Goal: Task Accomplishment & Management: Manage account settings

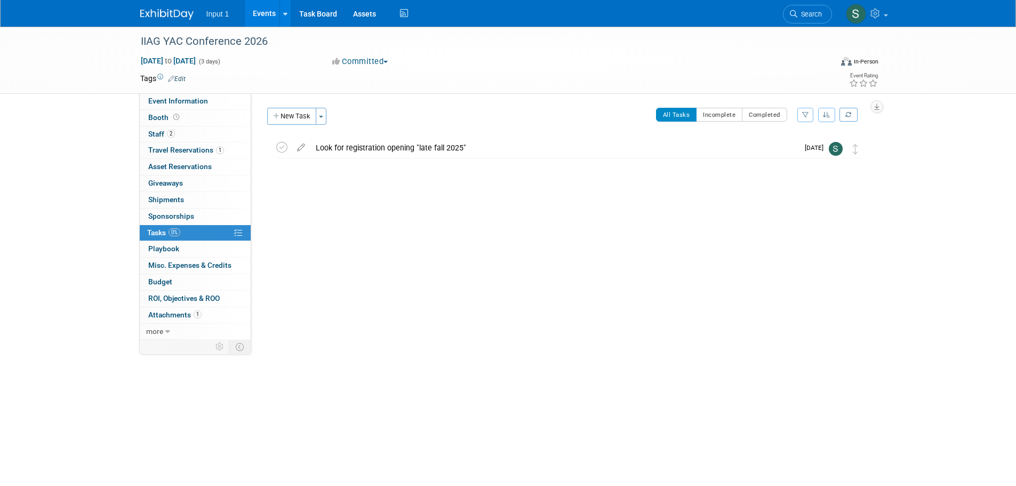
click at [264, 17] on link "Events" at bounding box center [264, 13] width 39 height 27
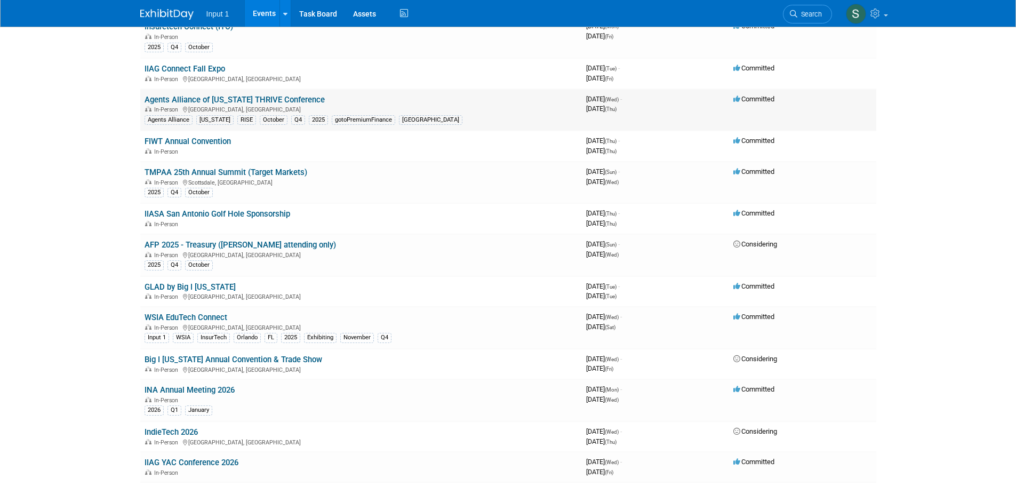
scroll to position [586, 0]
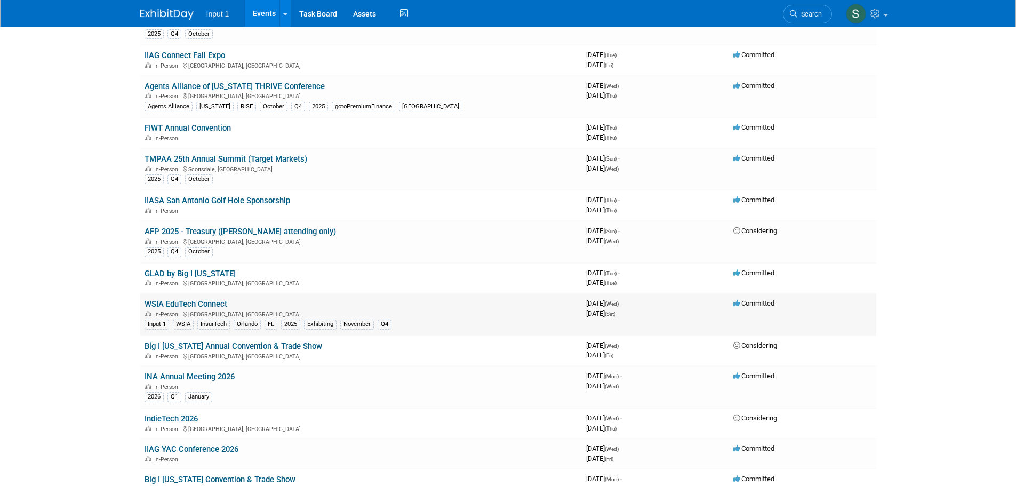
click at [202, 302] on link "WSIA EduTech Connect" at bounding box center [185, 304] width 83 height 10
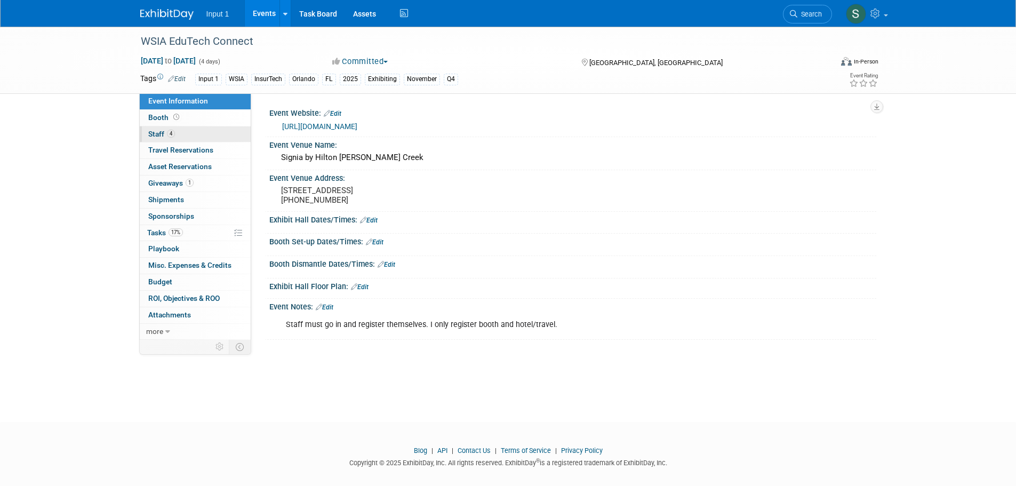
click at [158, 131] on span "Staff 4" at bounding box center [161, 134] width 27 height 9
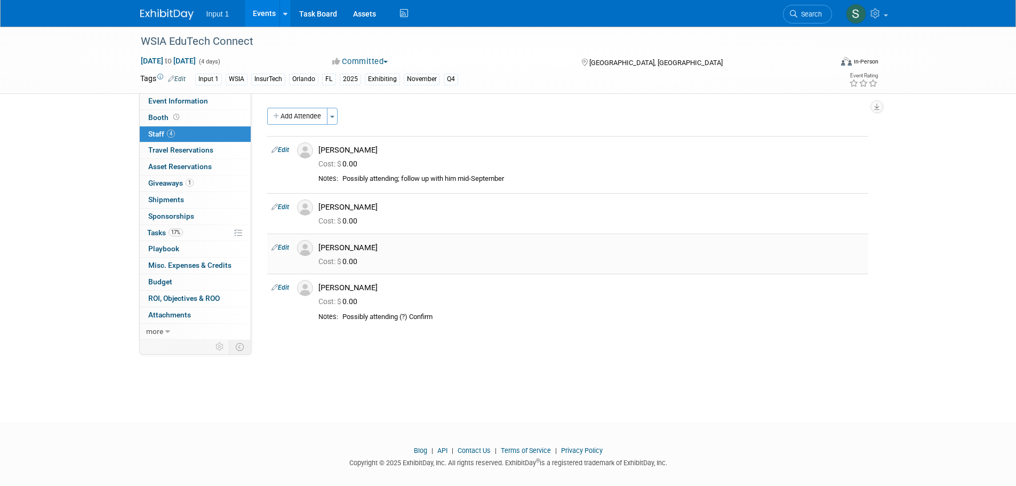
click at [280, 250] on link "Edit" at bounding box center [280, 247] width 18 height 7
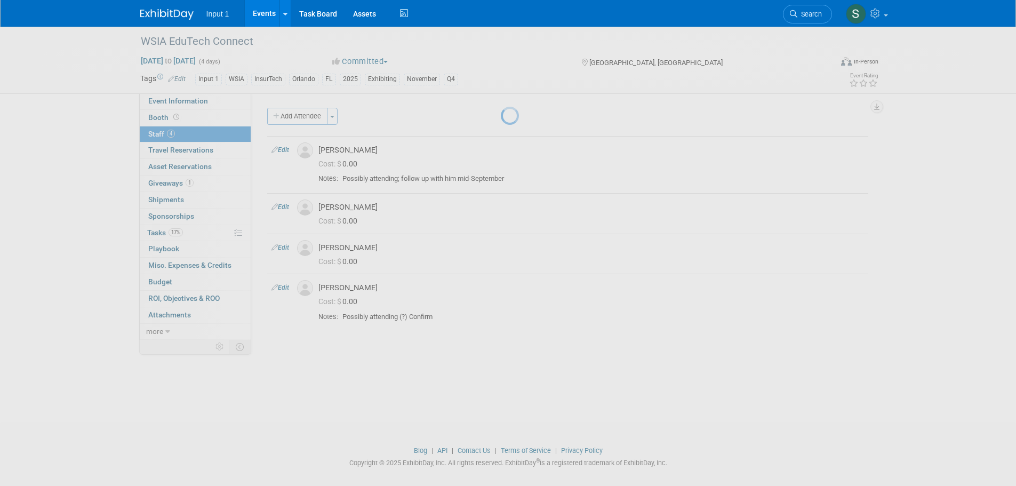
select select "b6d53609-47b5-447f-9689-3e3c4ffc82e1"
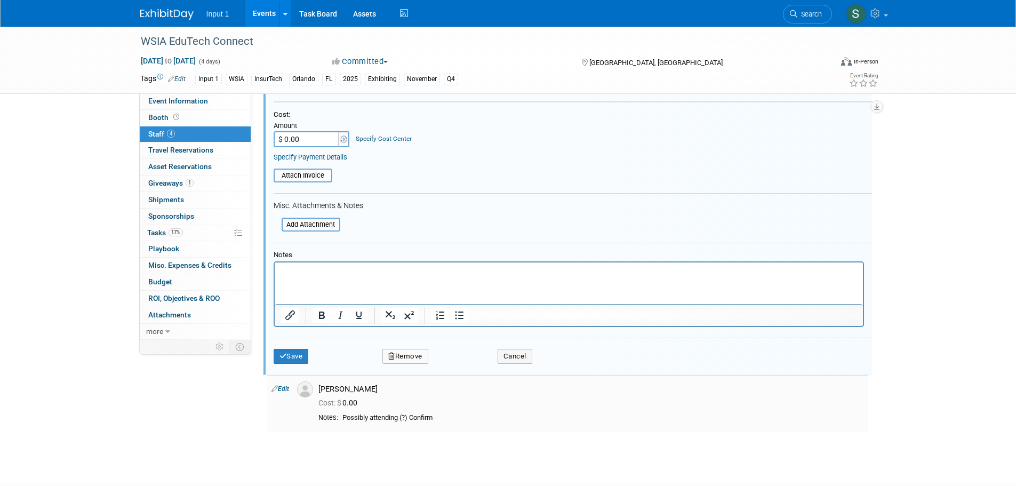
scroll to position [349, 0]
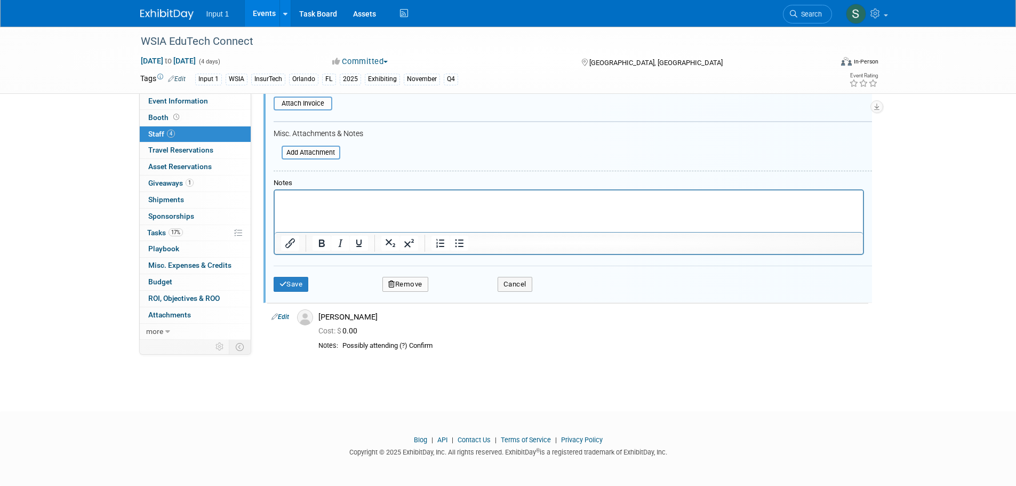
click at [410, 280] on button "Remove" at bounding box center [405, 284] width 46 height 15
click at [463, 289] on link "Yes" at bounding box center [463, 293] width 31 height 17
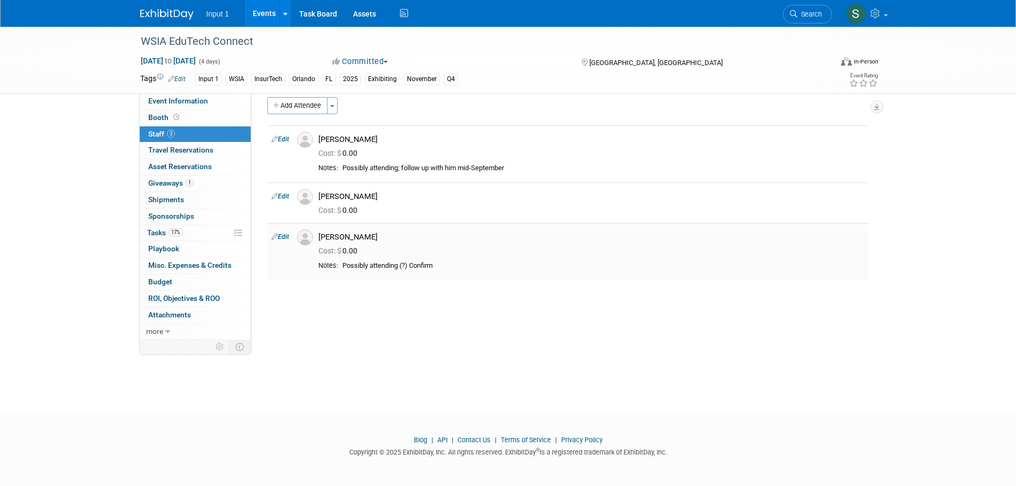
click at [412, 228] on td "Paul Greenhalgh Cost: $ 0.00" at bounding box center [591, 251] width 554 height 57
click at [311, 103] on button "Add Attendee" at bounding box center [297, 105] width 60 height 17
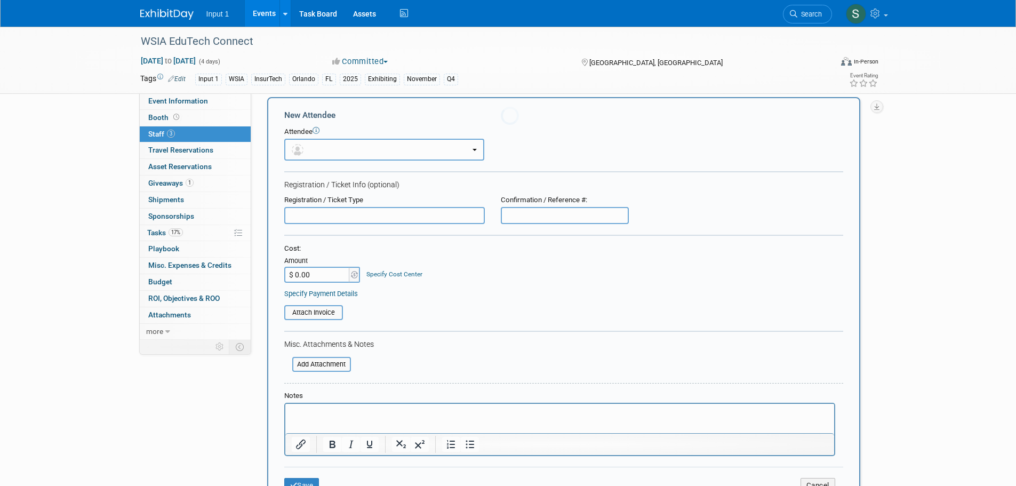
scroll to position [0, 0]
click at [329, 149] on button "button" at bounding box center [384, 150] width 200 height 22
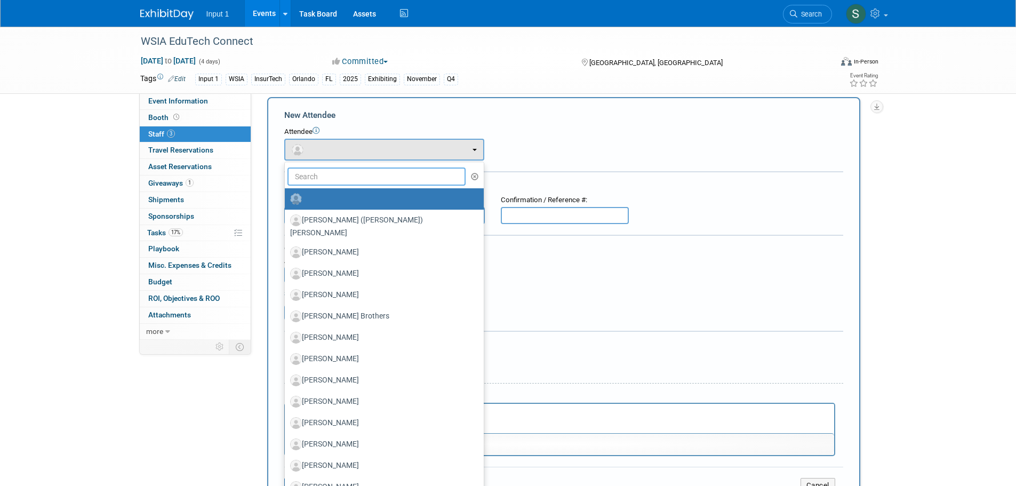
click at [324, 181] on input "text" at bounding box center [376, 176] width 179 height 18
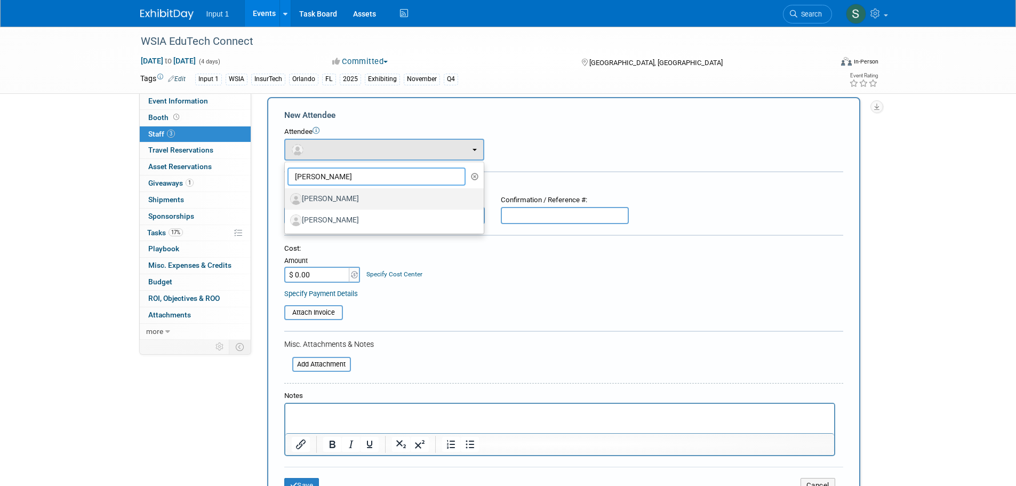
type input "chad"
click at [342, 199] on label "Chad Williams" at bounding box center [381, 198] width 183 height 17
click at [286, 199] on input "Chad Williams" at bounding box center [282, 197] width 7 height 7
select select "838f40fa-28ea-4d2a-bcbd-bbc48ce3caaf"
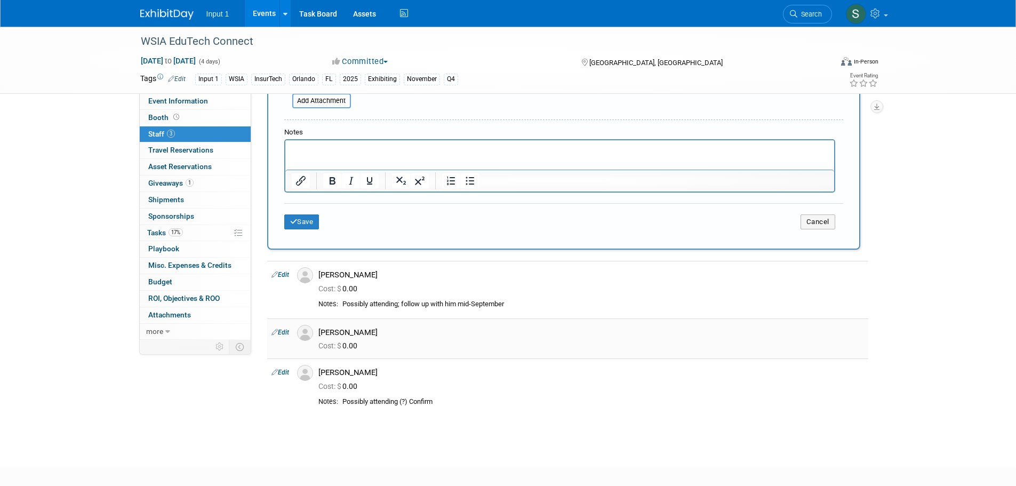
scroll to position [331, 0]
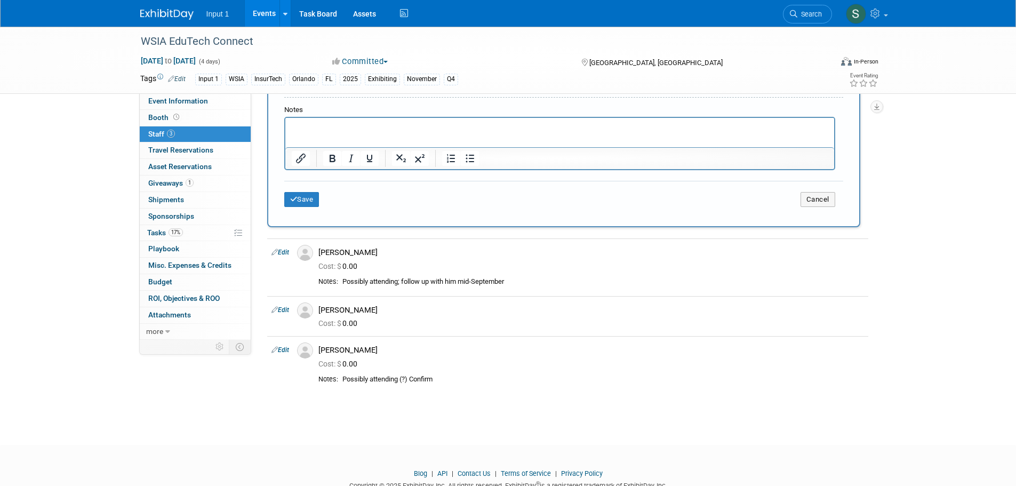
click at [356, 125] on p "Rich Text Area. Press ALT-0 for help." at bounding box center [559, 127] width 536 height 11
click at [301, 203] on button "Save" at bounding box center [301, 199] width 35 height 15
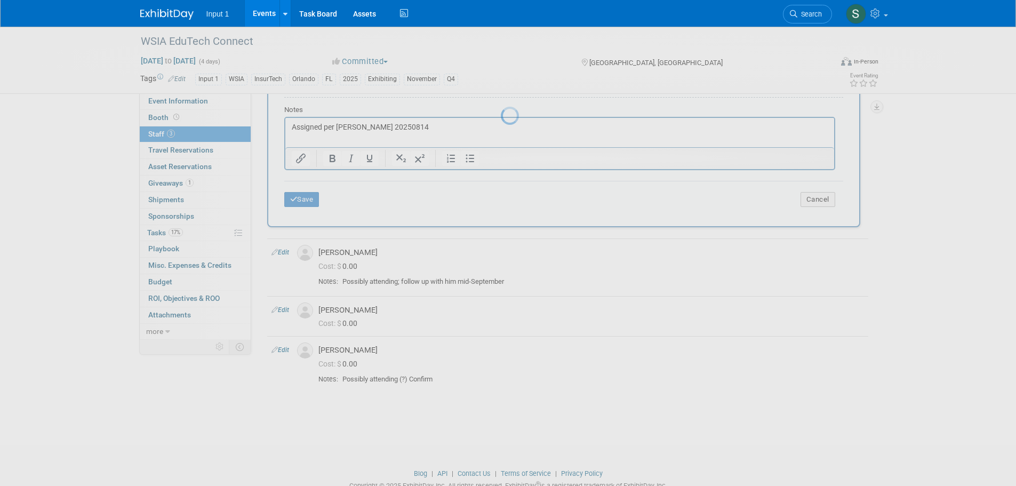
scroll to position [11, 0]
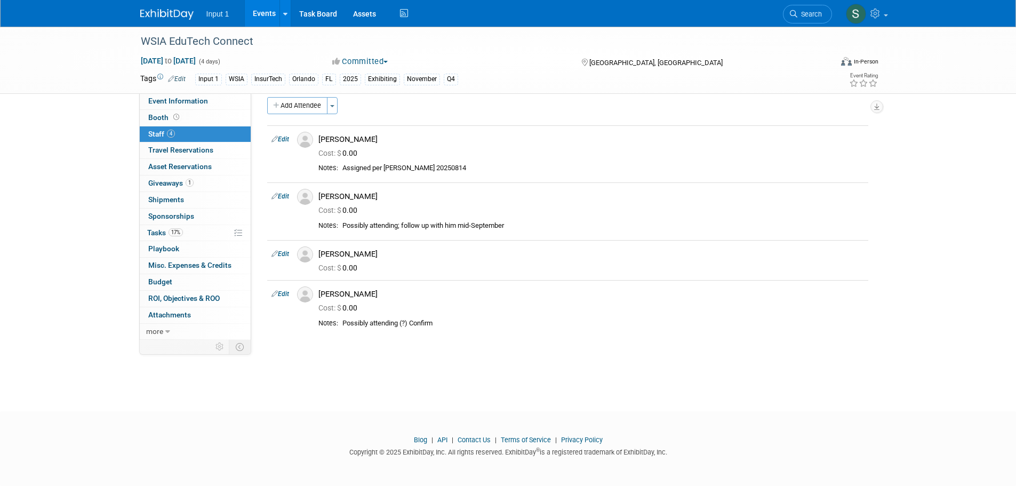
click at [662, 361] on div "WSIA EduTech Connect Nov 12, 2025 to Nov 15, 2025 (4 days) Nov 12, 2025 to Nov …" at bounding box center [508, 204] width 1016 height 376
click at [669, 279] on td "Jim Nowak Cost: $ 0.00" at bounding box center [591, 260] width 554 height 40
click at [262, 13] on link "Events" at bounding box center [264, 13] width 39 height 27
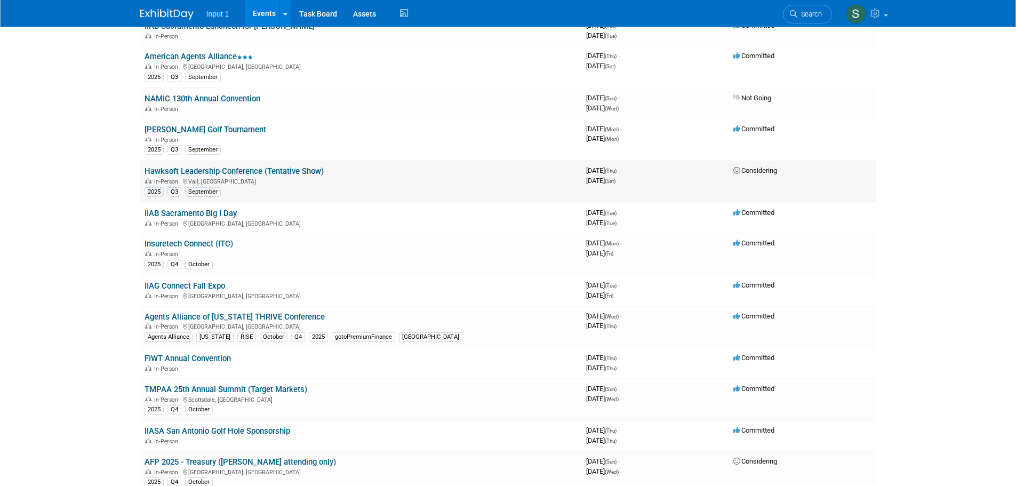
scroll to position [373, 0]
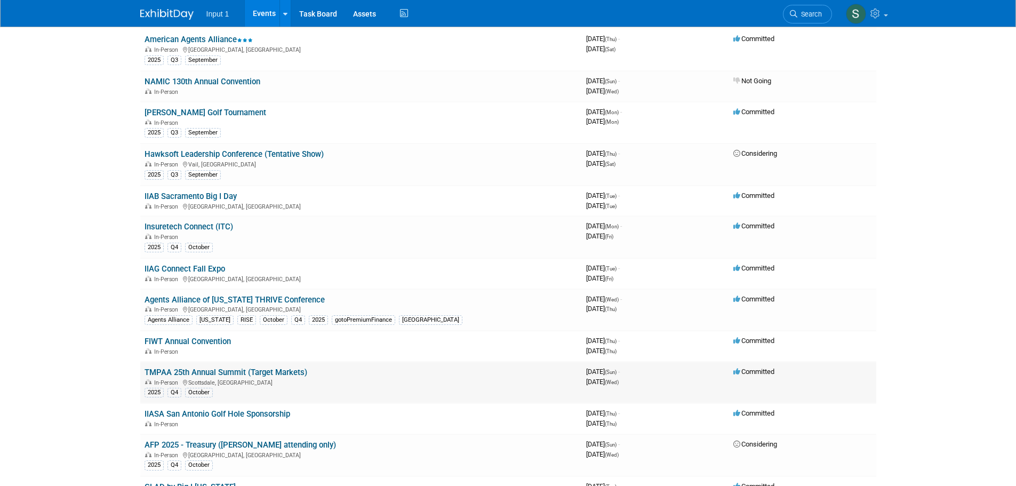
click at [228, 371] on link "TMPAA 25th Annual Summit (Target Markets)" at bounding box center [225, 372] width 163 height 10
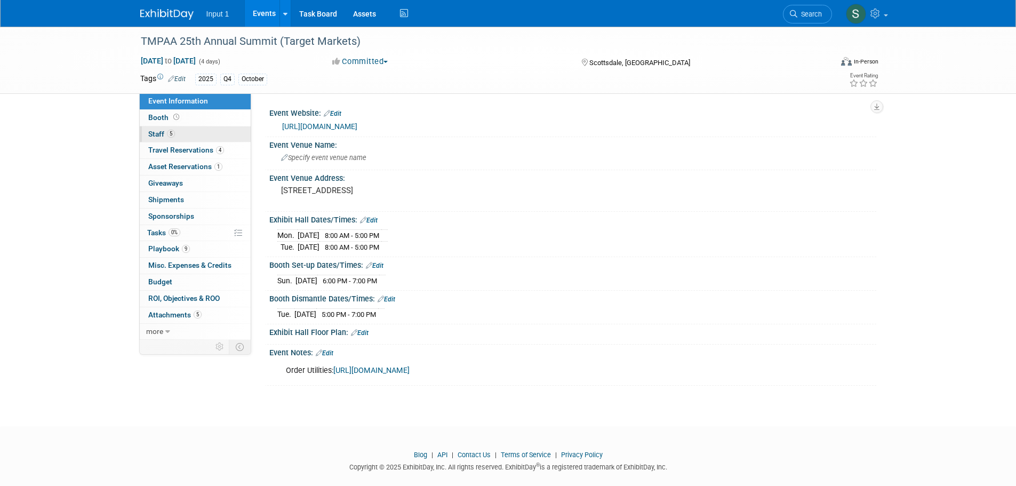
click at [149, 135] on span "Staff 5" at bounding box center [161, 134] width 27 height 9
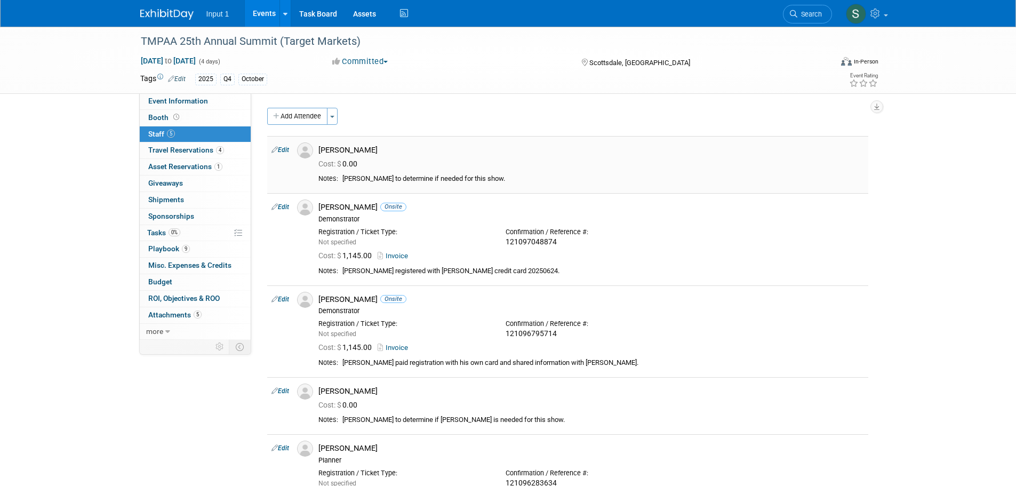
click at [284, 149] on link "Edit" at bounding box center [280, 149] width 18 height 7
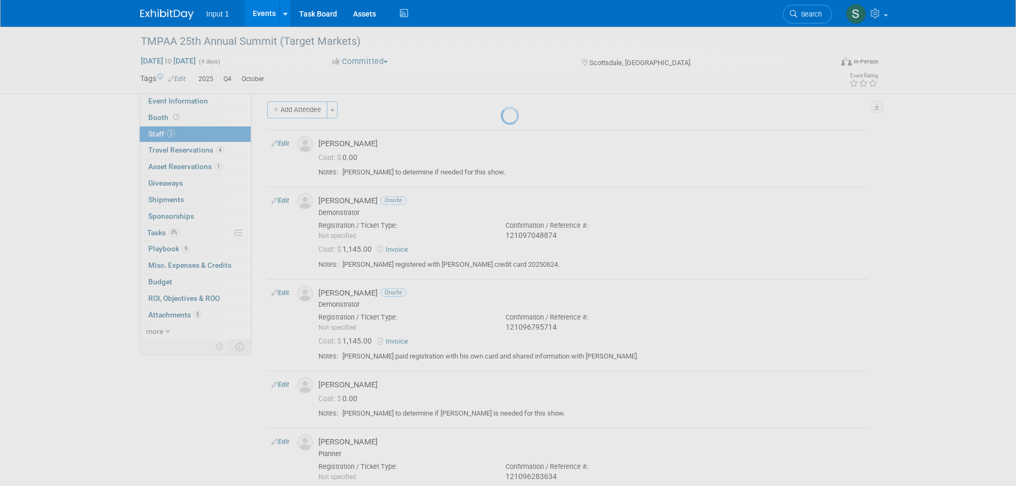
select select "204d1fa5-884b-4c95-b323-bcbae8097647"
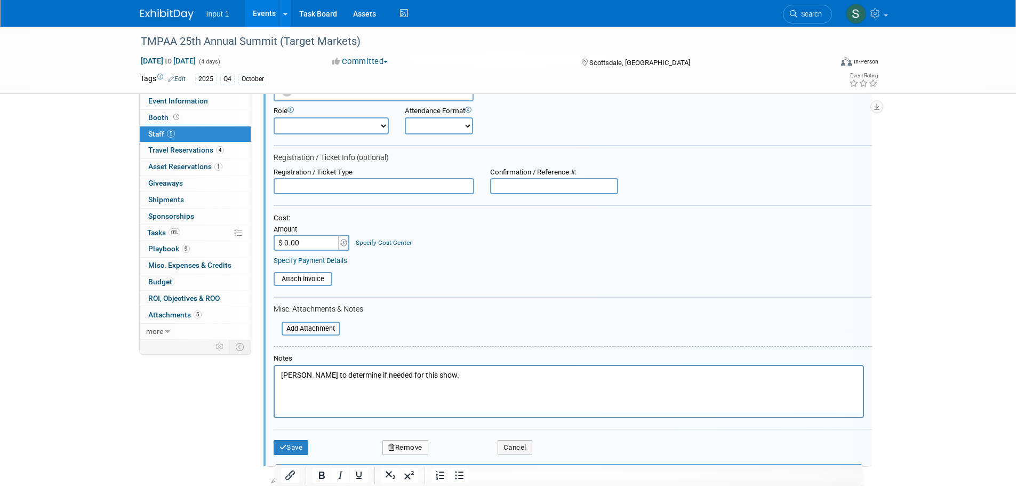
scroll to position [228, 0]
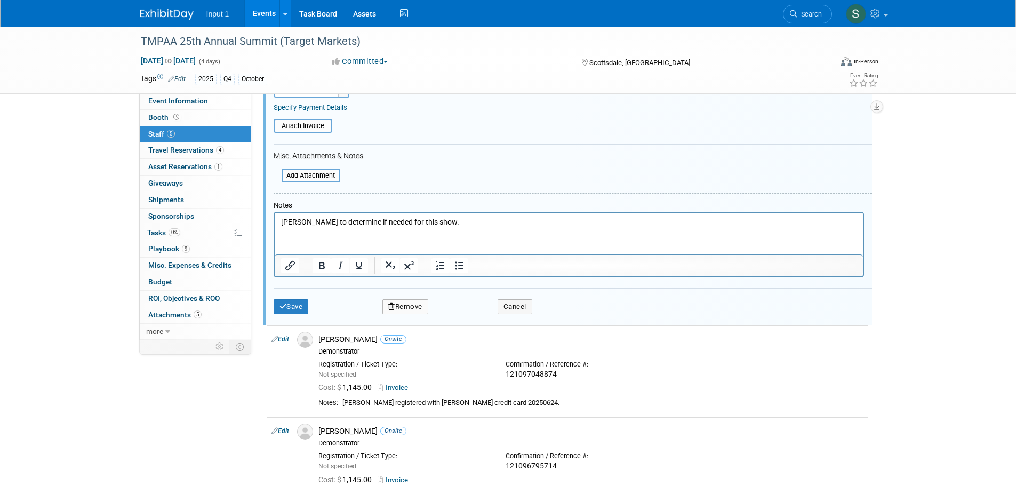
drag, startPoint x: 971, startPoint y: 298, endPoint x: 970, endPoint y: 292, distance: 6.0
click at [974, 301] on div "TMPAA 25th Annual Summit (Target Markets) [DATE] to [DATE] (4 days) [DATE] to […" at bounding box center [508, 243] width 1016 height 891
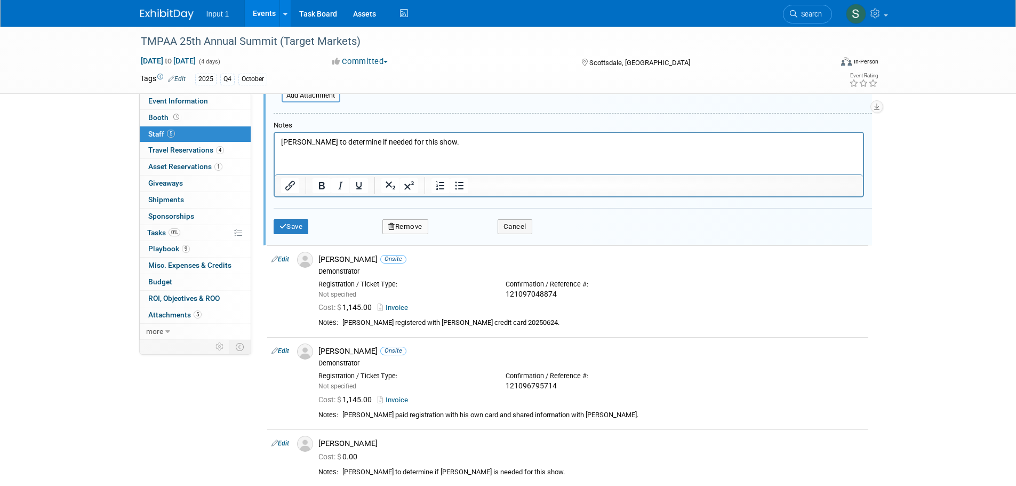
scroll to position [496, 0]
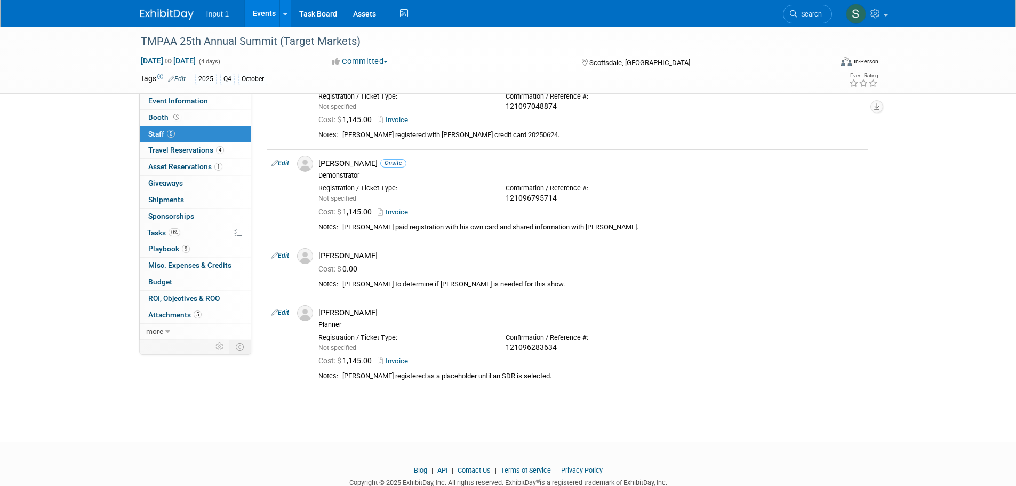
click at [283, 313] on link "Edit" at bounding box center [280, 312] width 18 height 7
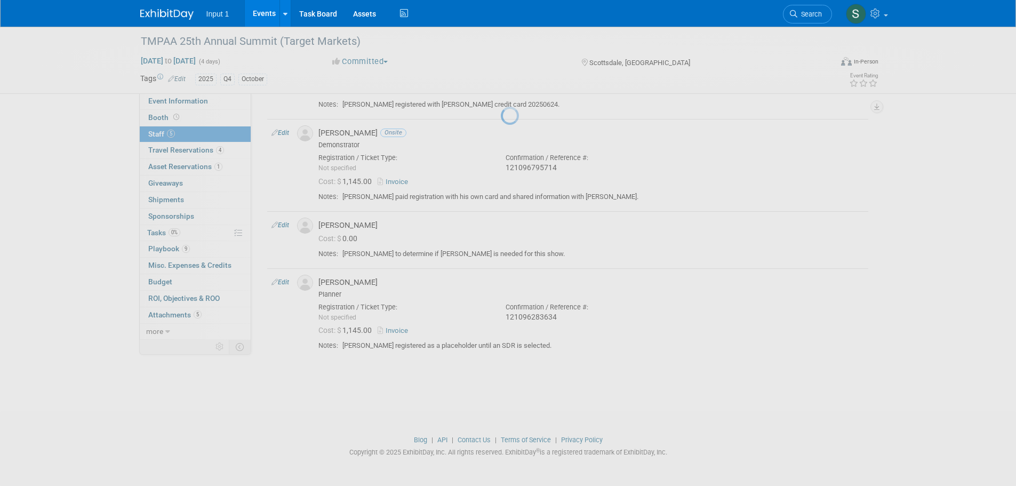
select select "37a23e4e-6864-465b-9d36-37ff638c3042"
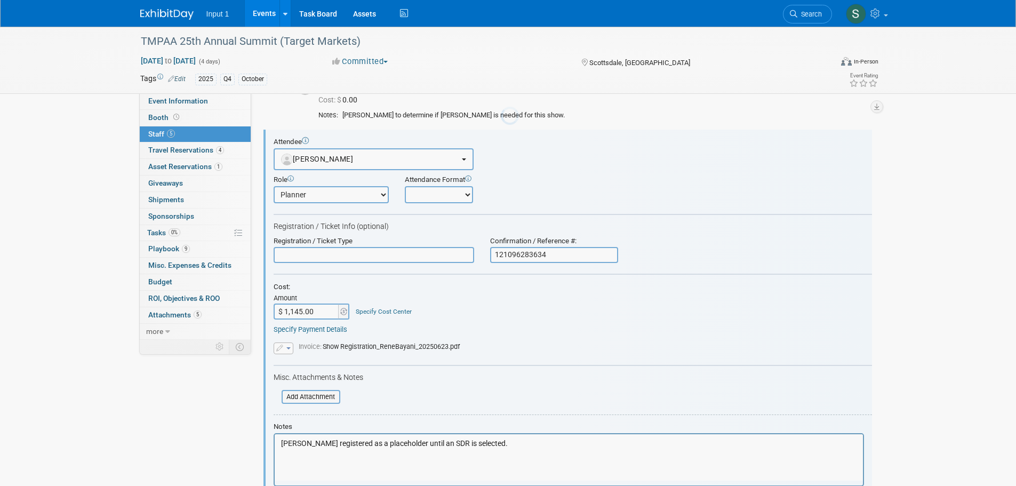
scroll to position [0, 0]
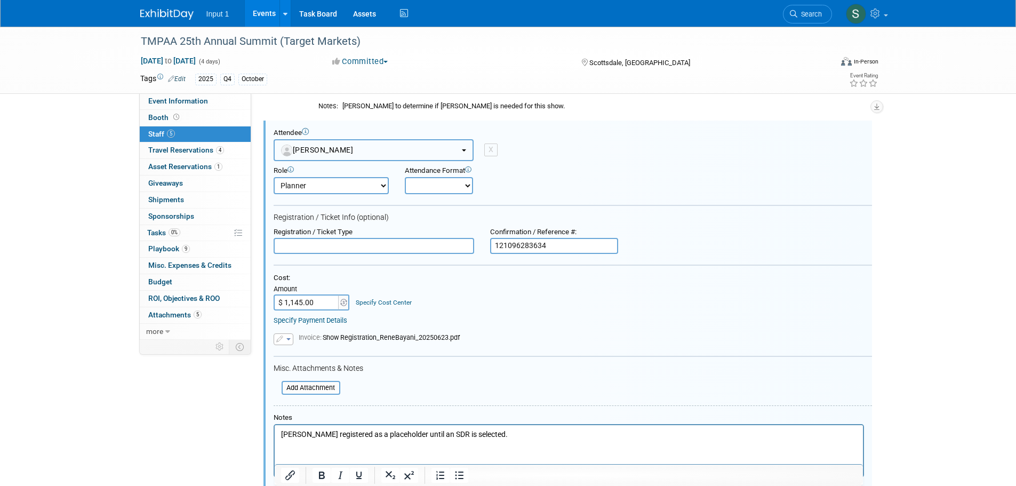
click at [342, 149] on button "Rene Bayani" at bounding box center [373, 150] width 200 height 22
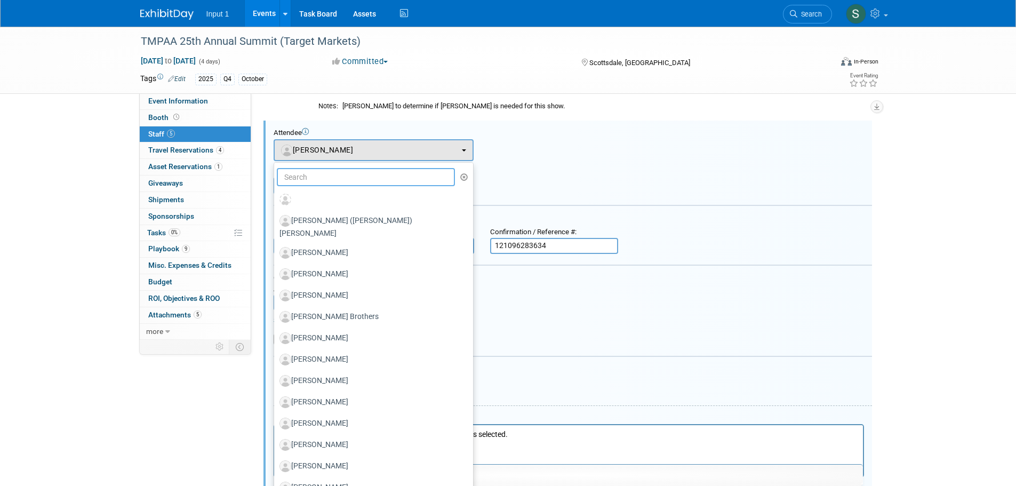
click at [326, 179] on input "text" at bounding box center [366, 177] width 179 height 18
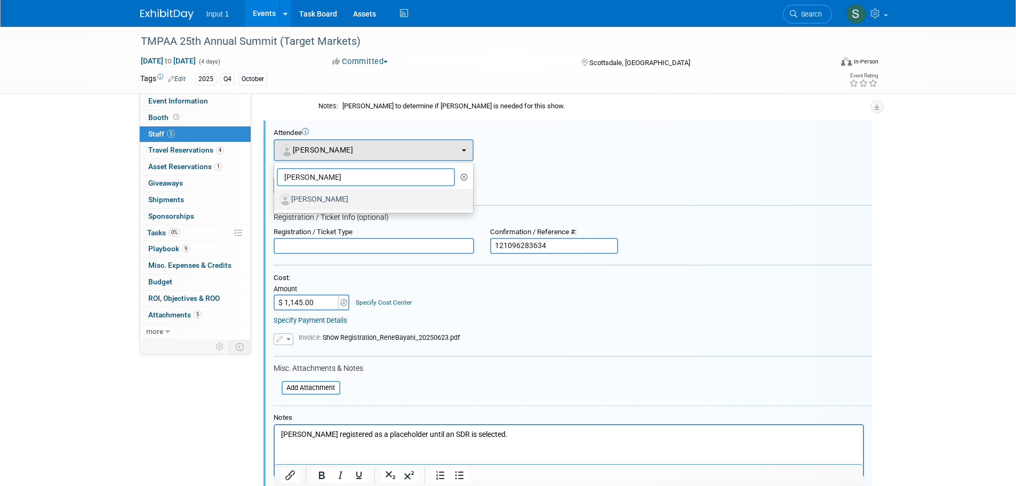
type input "olivier"
click at [318, 199] on label "Olivier Leplus" at bounding box center [370, 199] width 183 height 17
click at [276, 199] on input "Olivier Leplus" at bounding box center [272, 198] width 7 height 7
select select "2bbb8ec4-7374-4899-8b8a-a903ab39d254"
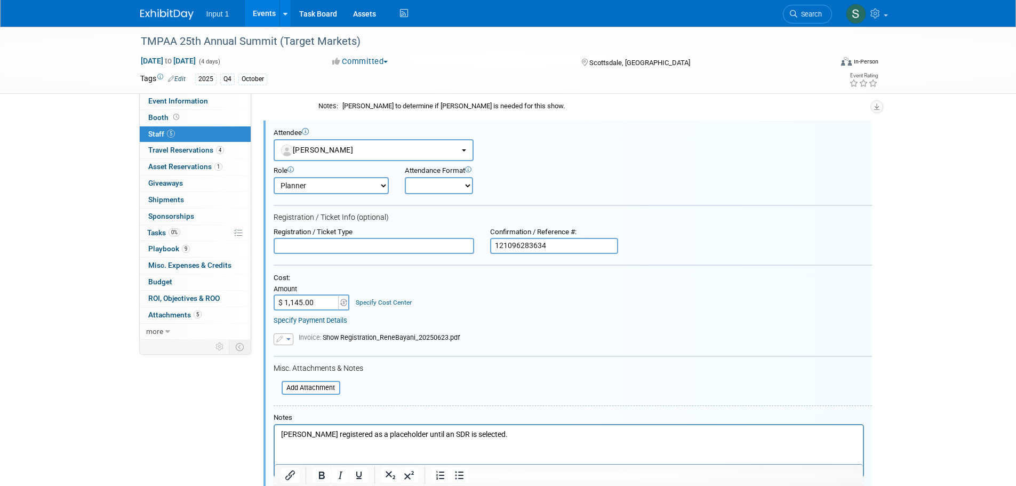
click at [350, 189] on select "Demonstrator Host Planner Presenter Sales Representative Set-up/Dismantle Crew …" at bounding box center [330, 185] width 115 height 17
select select "9"
click at [273, 177] on select "Demonstrator Host Planner Presenter Sales Representative Set-up/Dismantle Crew …" at bounding box center [330, 185] width 115 height 17
click at [617, 194] on div "Role Demonstrator Host Planner Presenter Sales Representative" at bounding box center [572, 177] width 614 height 33
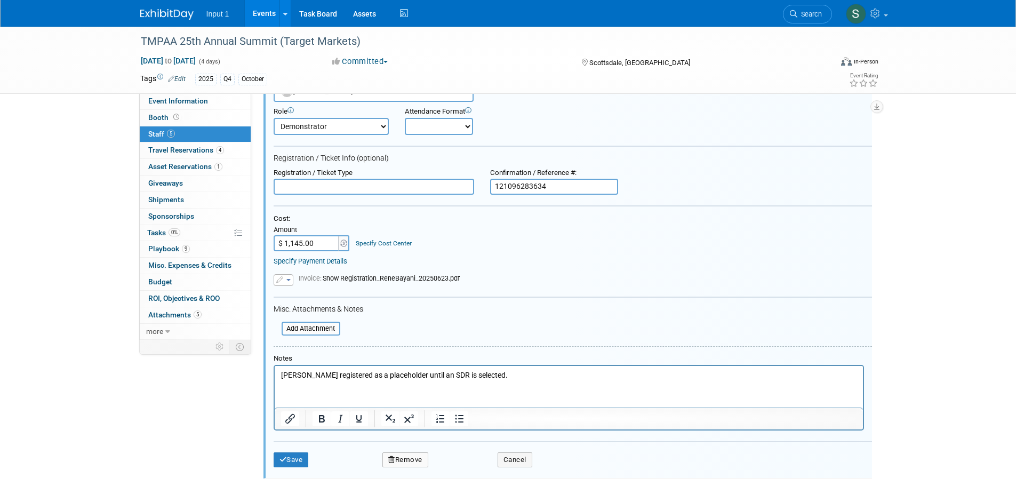
scroll to position [852, 0]
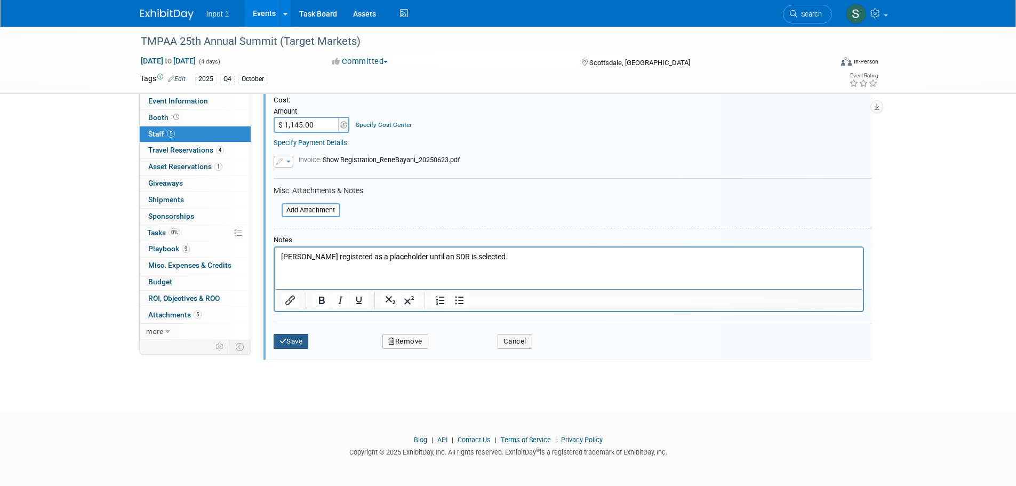
click at [286, 340] on button "Save" at bounding box center [290, 341] width 35 height 15
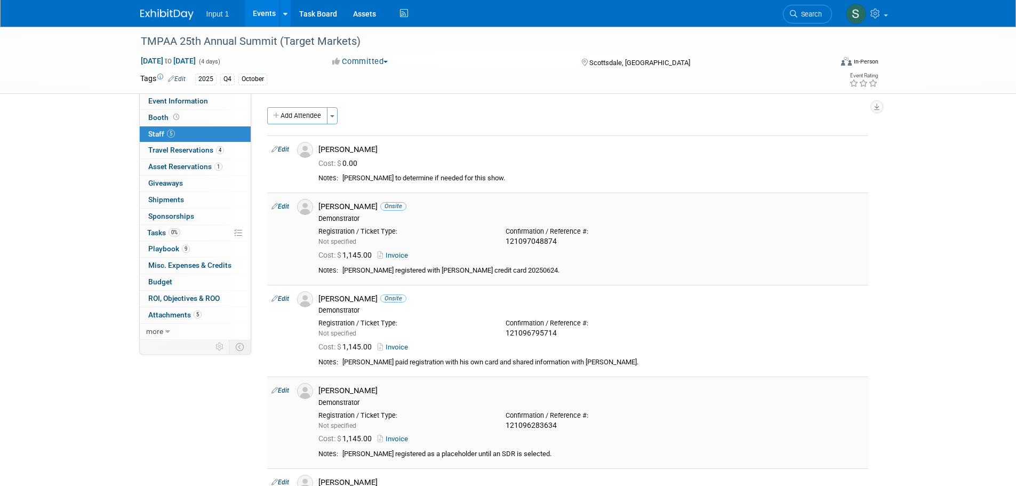
scroll to position [0, 0]
click at [708, 151] on div "Brandon Crowson" at bounding box center [590, 150] width 545 height 10
click at [283, 149] on link "Edit" at bounding box center [280, 149] width 18 height 7
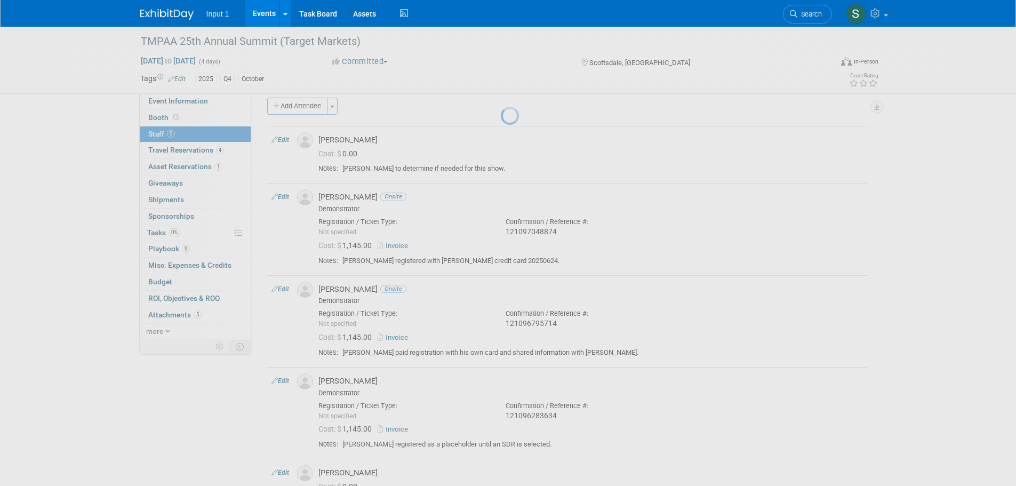
select select "204d1fa5-884b-4c95-b323-bcbae8097647"
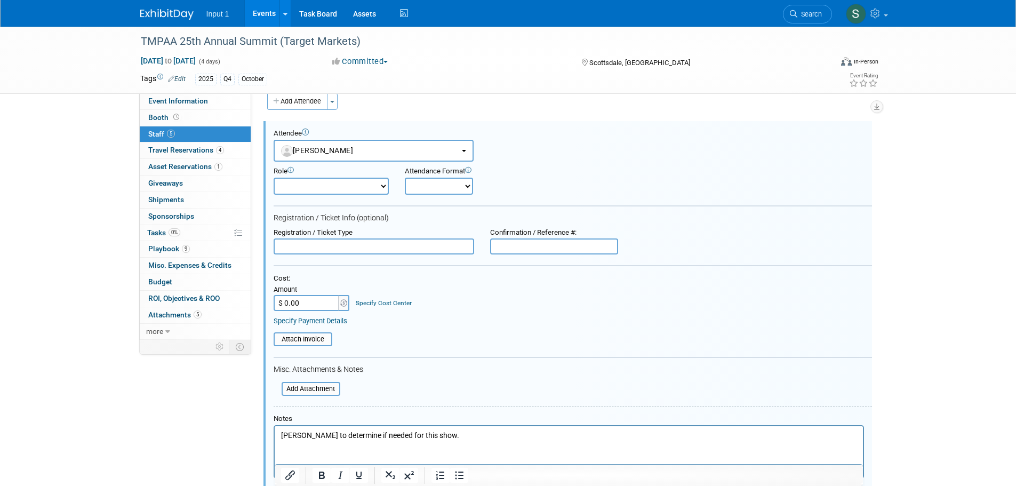
scroll to position [281, 0]
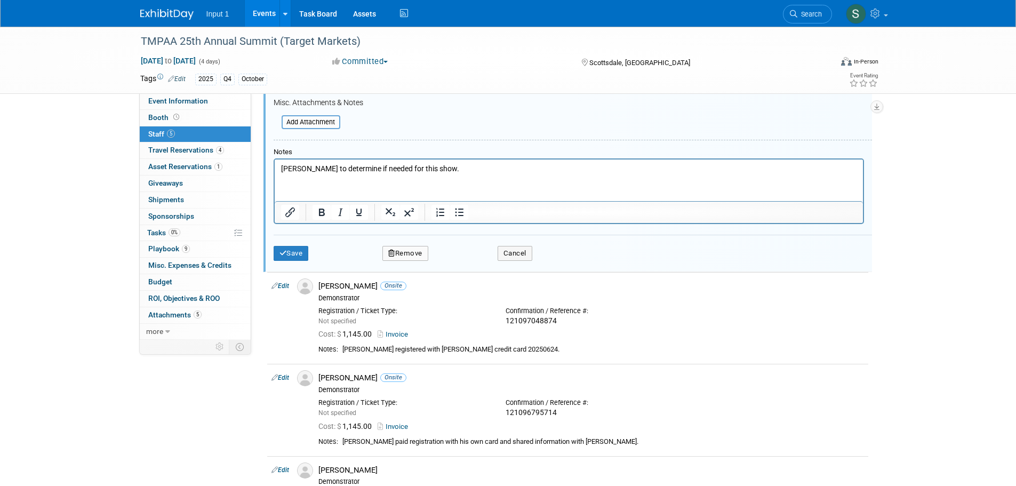
click at [402, 255] on button "Remove" at bounding box center [405, 253] width 46 height 15
click at [463, 254] on link "Yes" at bounding box center [463, 262] width 31 height 17
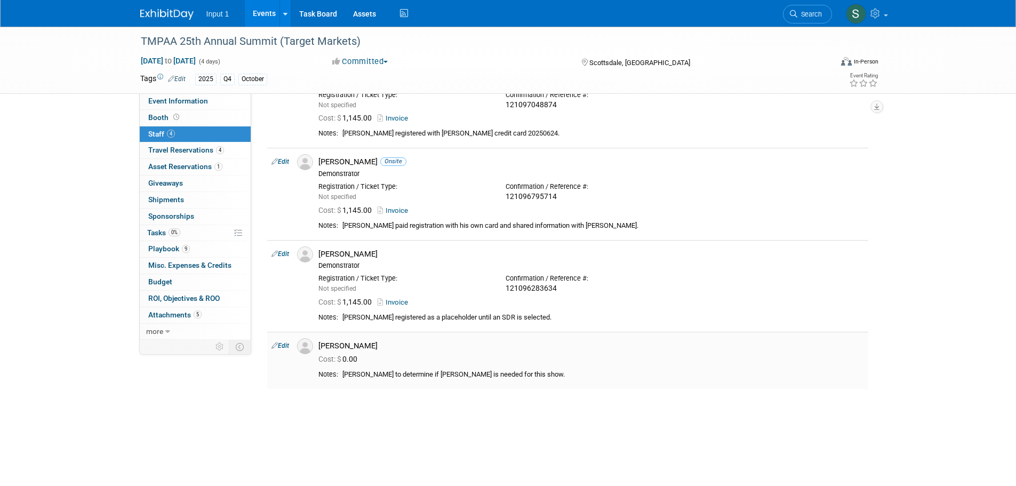
scroll to position [0, 0]
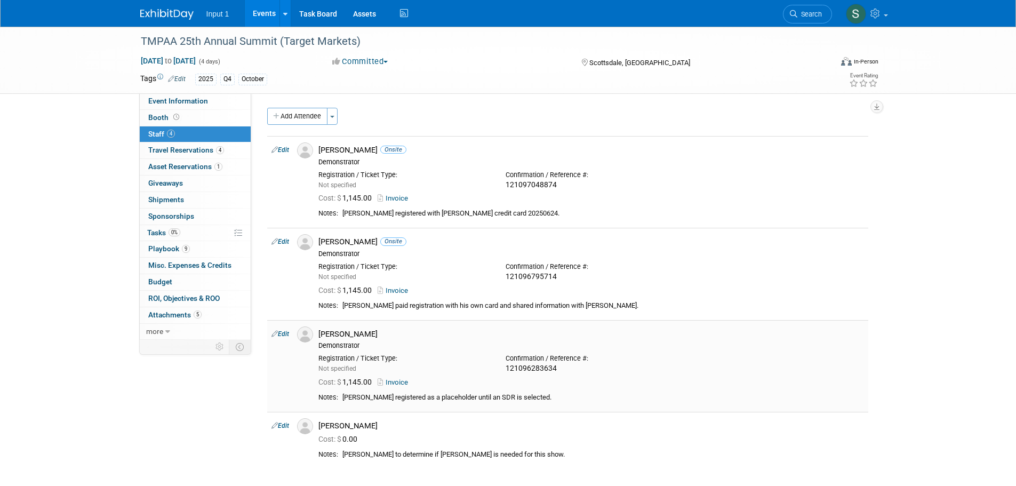
click at [284, 332] on link "Edit" at bounding box center [280, 333] width 18 height 7
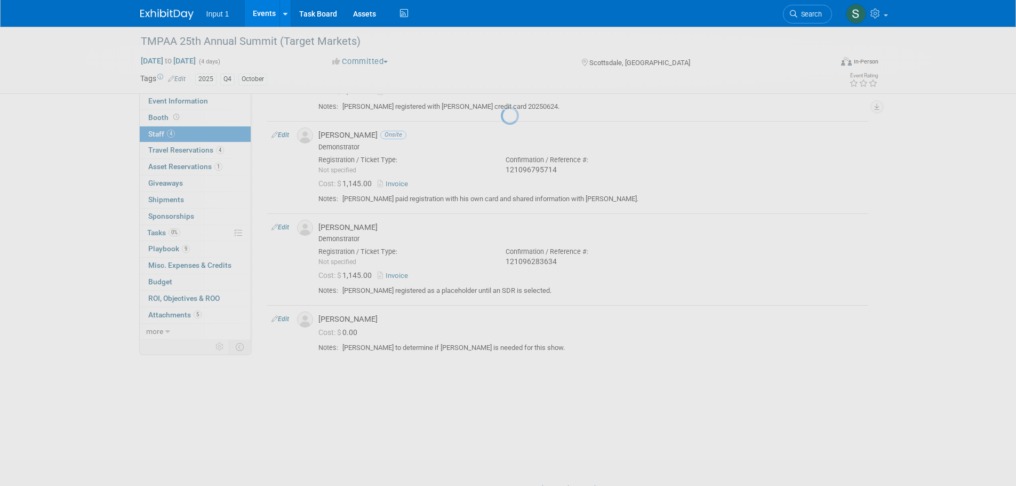
select select "2bbb8ec4-7374-4899-8b8a-a903ab39d254"
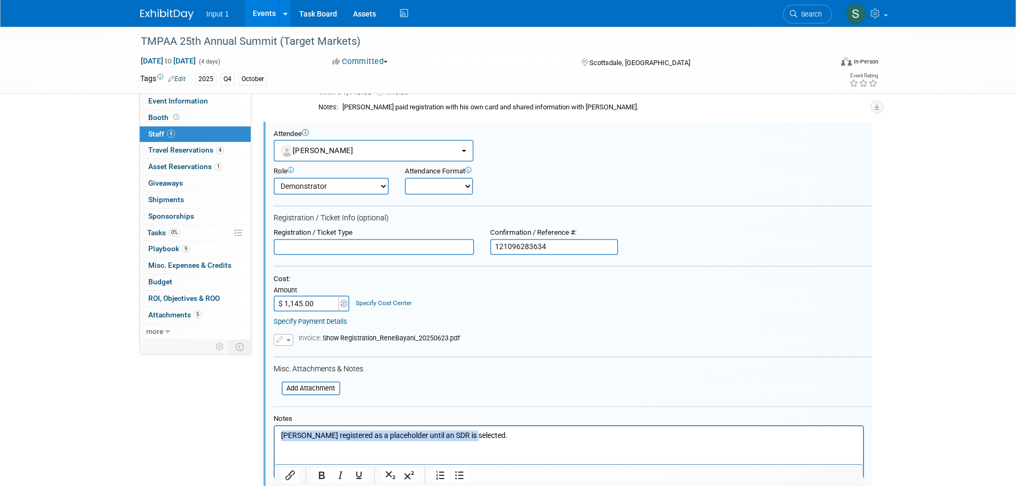
drag, startPoint x: 477, startPoint y: 433, endPoint x: 430, endPoint y: 890, distance: 459.3
click at [274, 440] on html "Rene registered as a placeholder until an SDR is selected." at bounding box center [568, 432] width 588 height 15
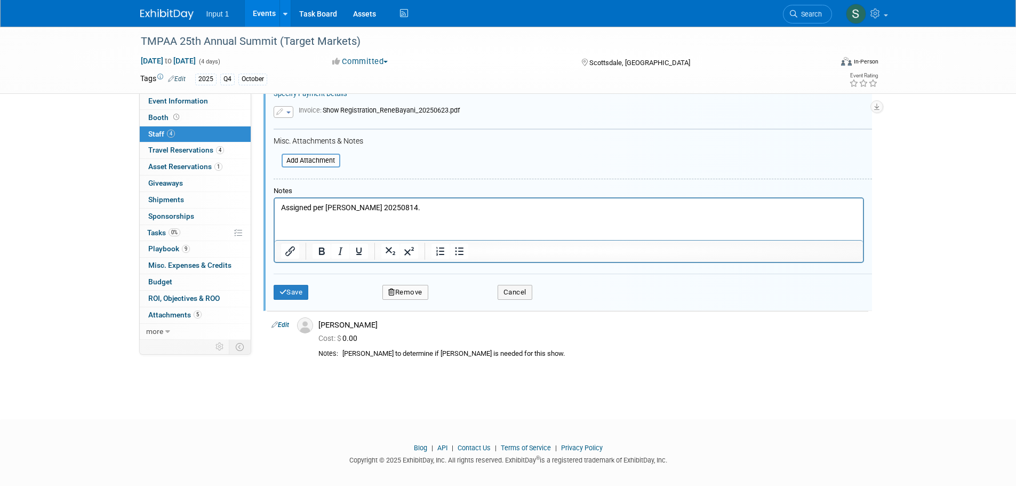
scroll to position [434, 0]
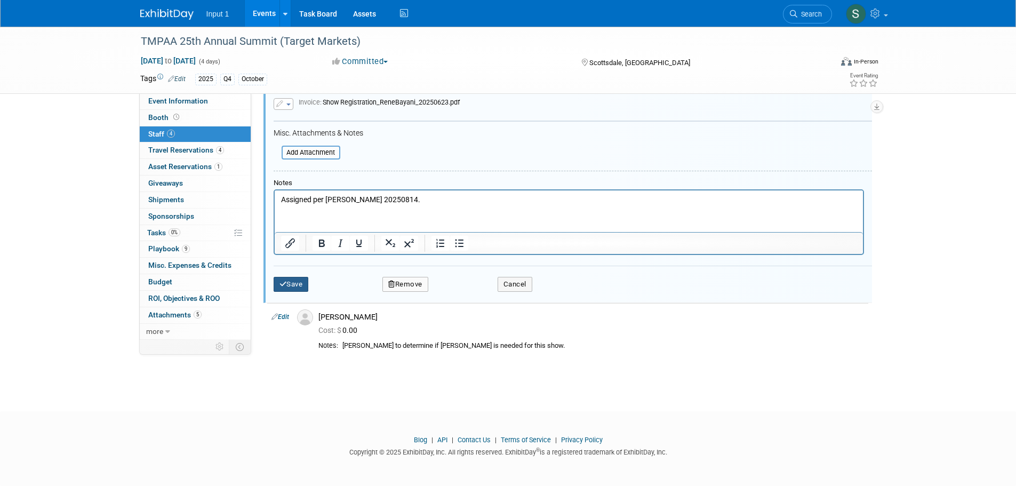
click at [298, 289] on button "Save" at bounding box center [290, 284] width 35 height 15
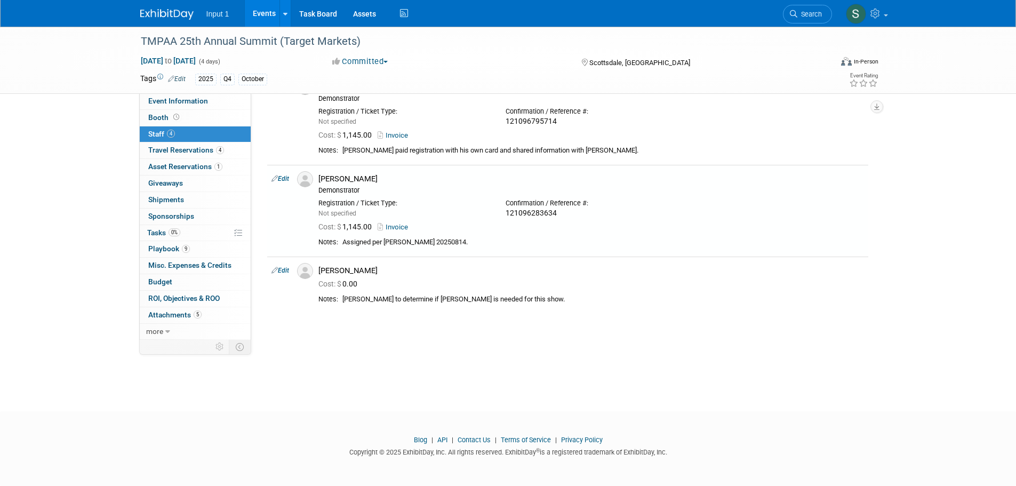
scroll to position [155, 0]
